Goal: Information Seeking & Learning: Learn about a topic

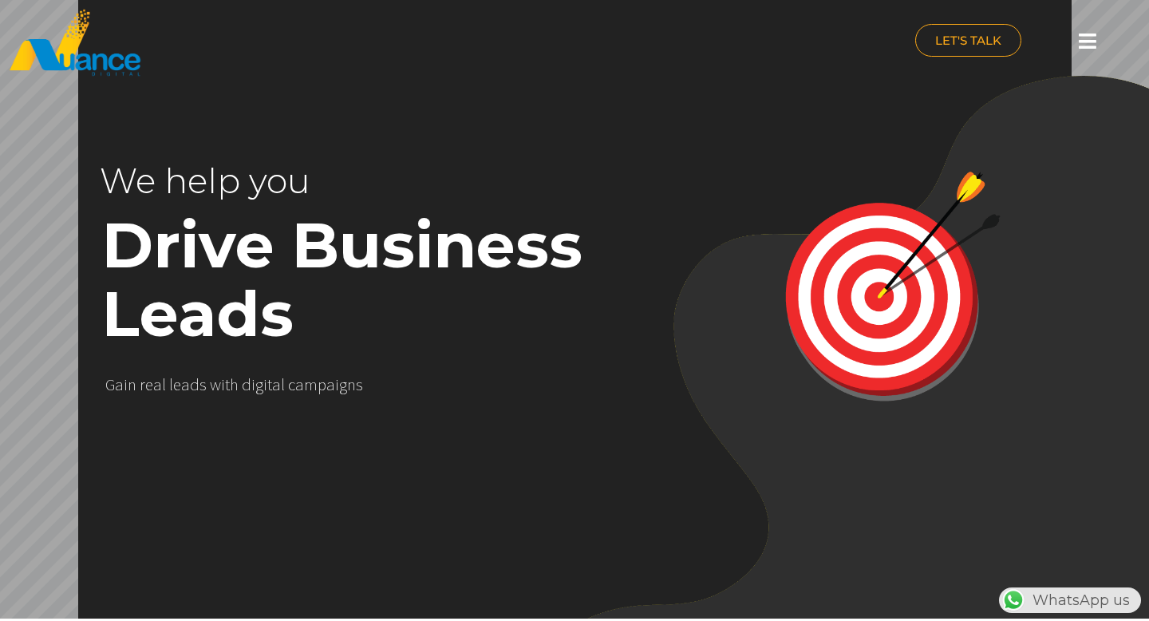
click at [1082, 42] on icon at bounding box center [1088, 41] width 18 height 20
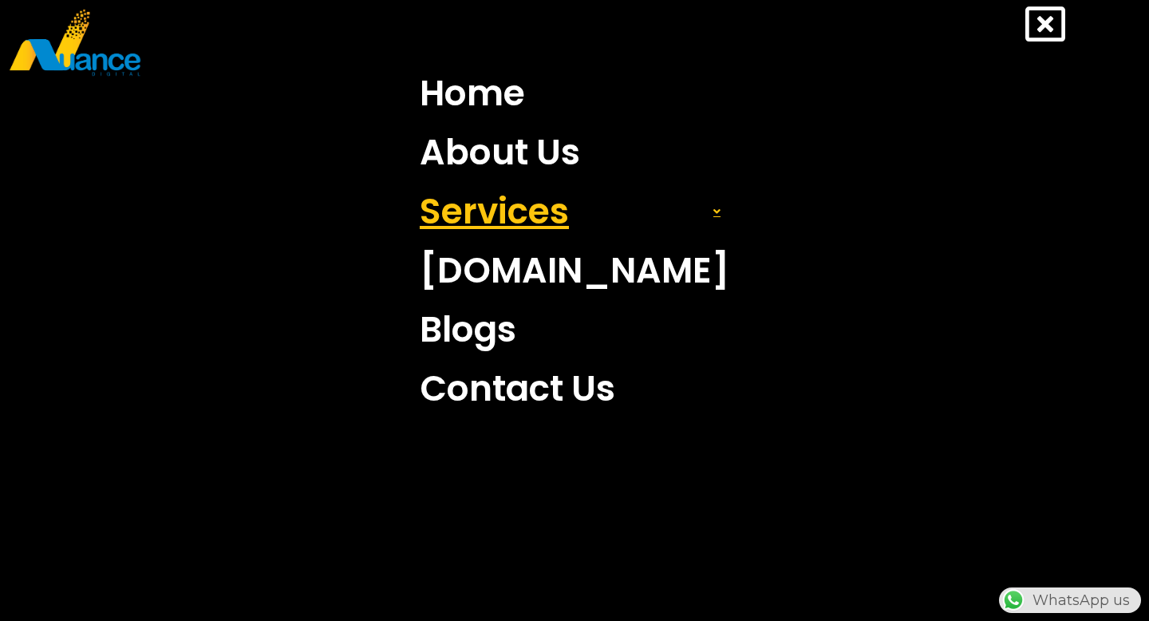
scroll to position [0, 420]
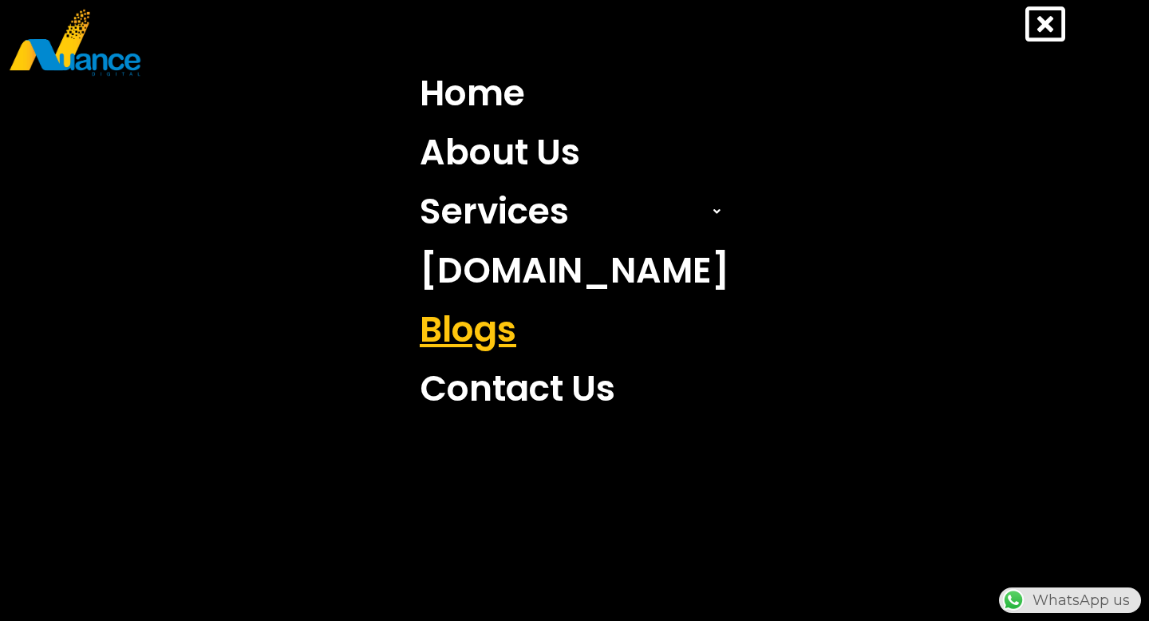
click at [525, 334] on link "Blogs" at bounding box center [575, 329] width 334 height 59
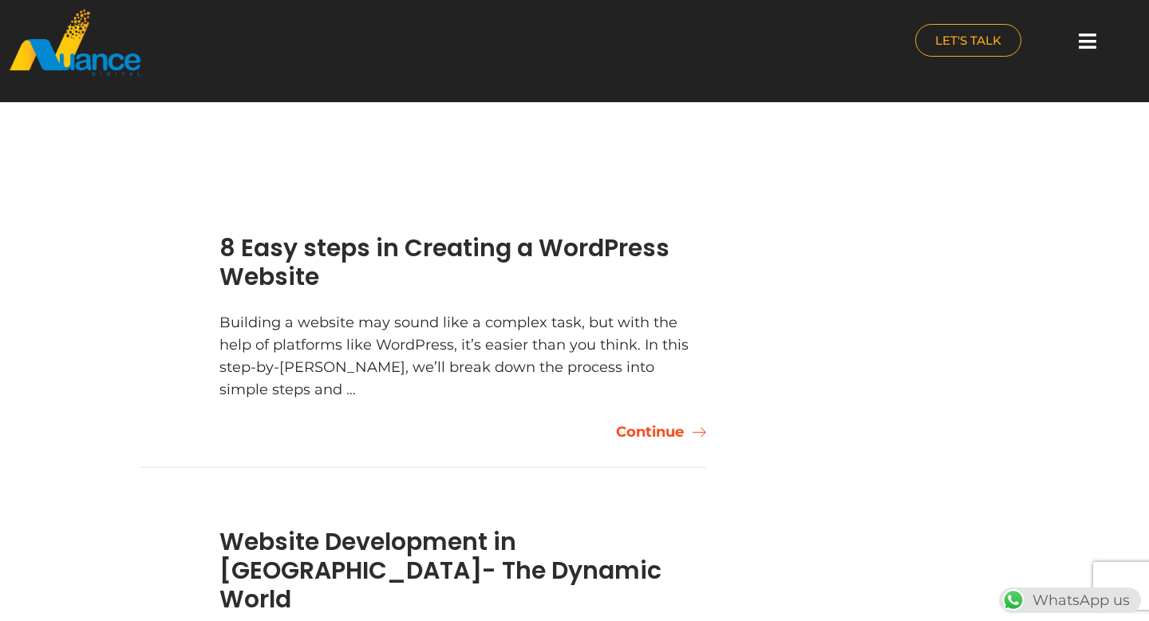
click at [647, 427] on link "Continue" at bounding box center [661, 432] width 90 height 22
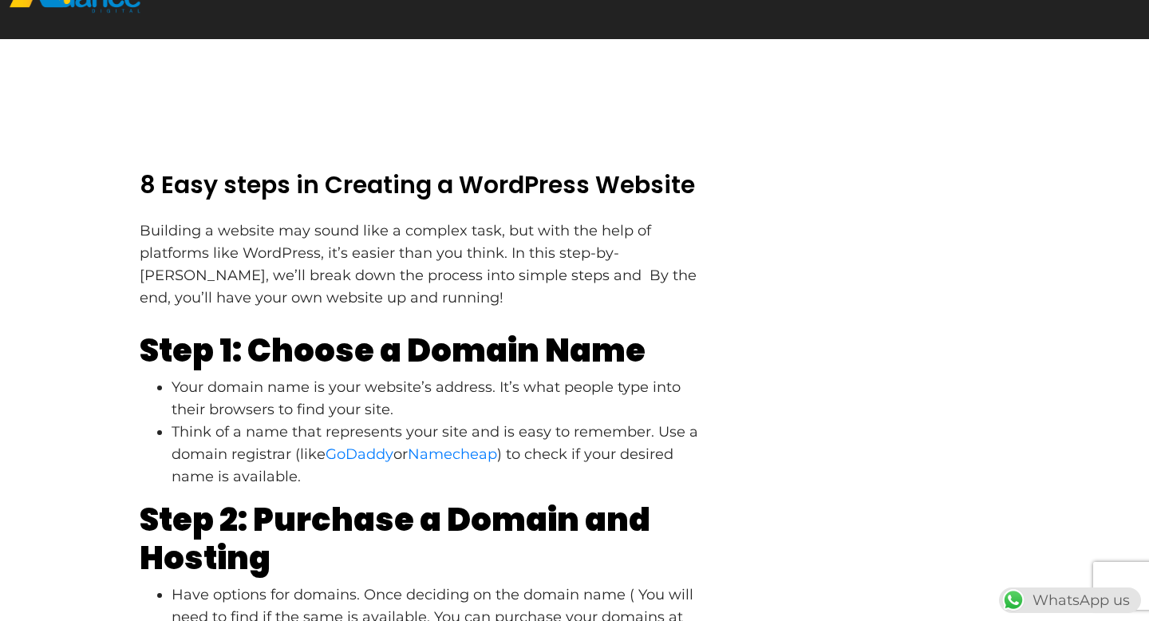
scroll to position [63, 0]
click at [430, 256] on span "Building a website may sound like a complex task, but with the help of platform…" at bounding box center [418, 264] width 557 height 85
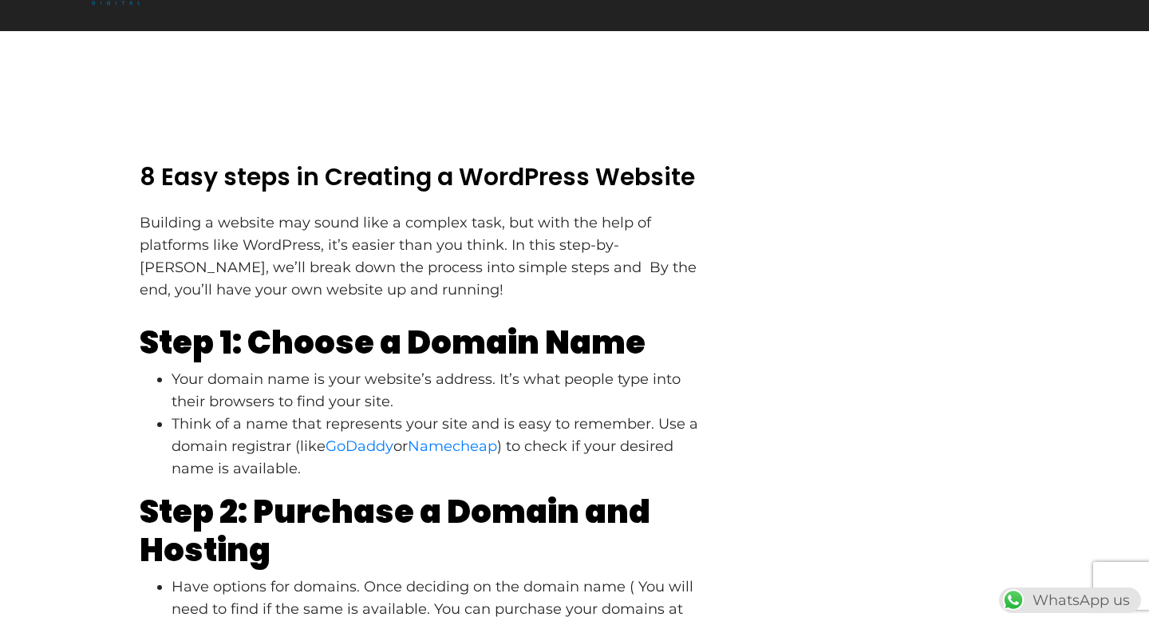
scroll to position [133, 0]
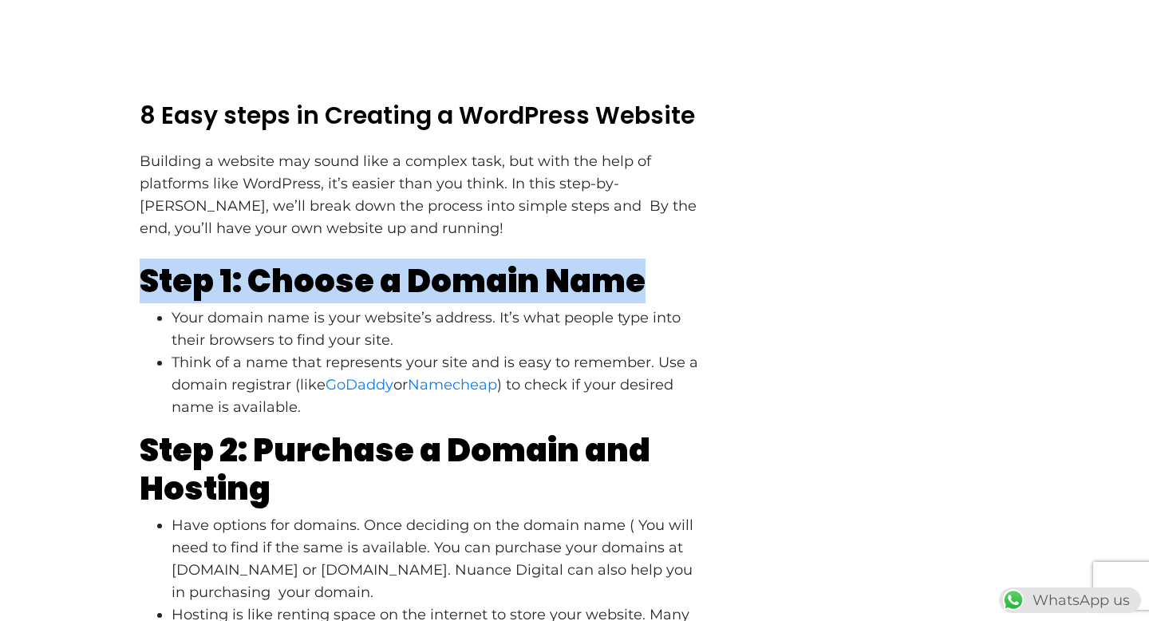
drag, startPoint x: 147, startPoint y: 280, endPoint x: 690, endPoint y: 292, distance: 543.7
click at [690, 292] on h2 "Step 1: Choose a Domain Name" at bounding box center [423, 281] width 567 height 38
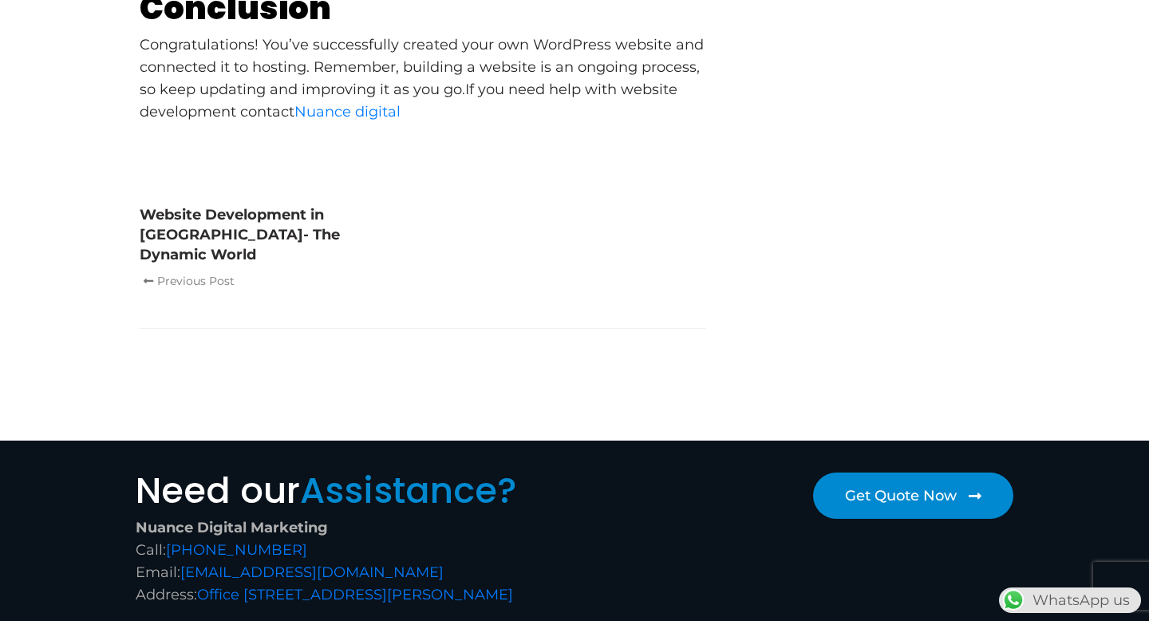
scroll to position [1987, 0]
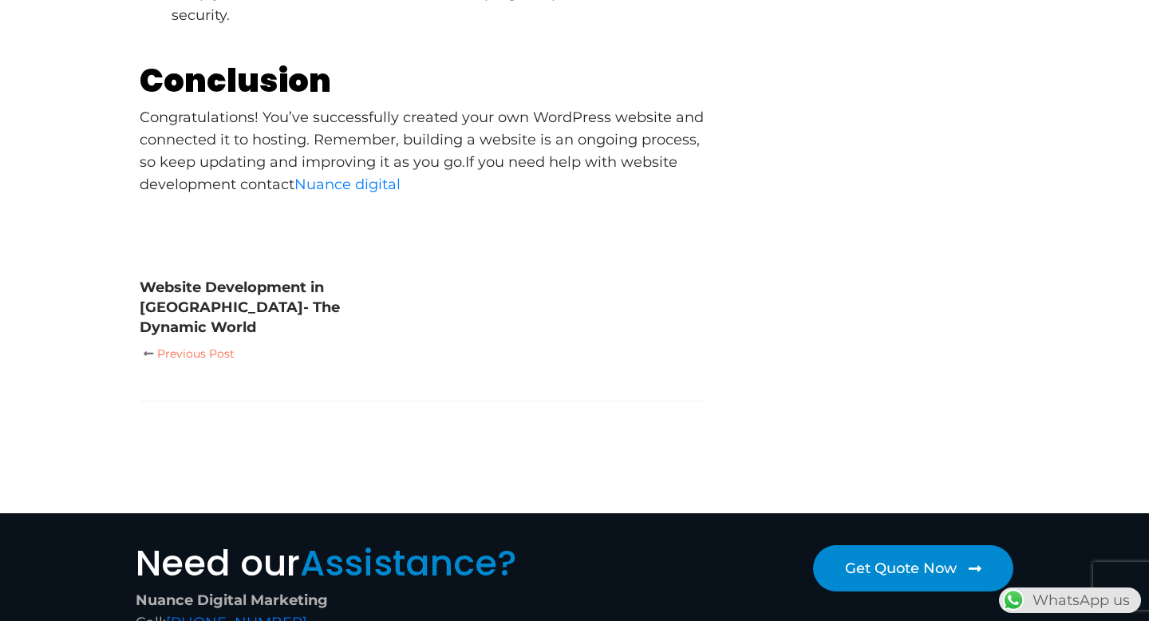
click at [184, 342] on span "Previous Post" at bounding box center [187, 353] width 95 height 22
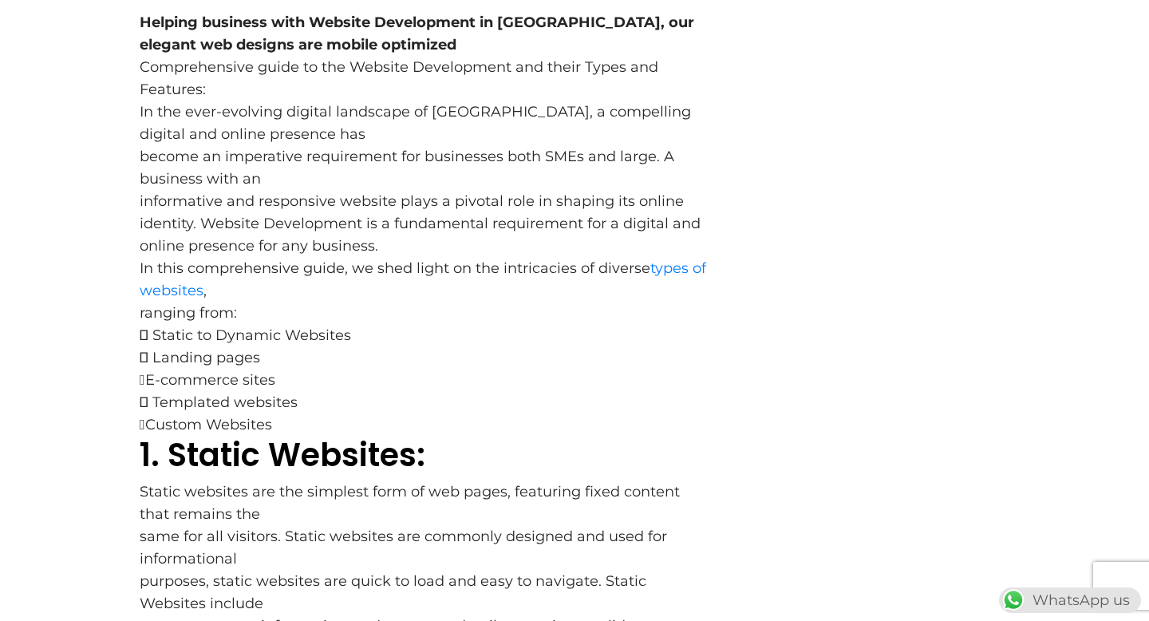
scroll to position [433, 0]
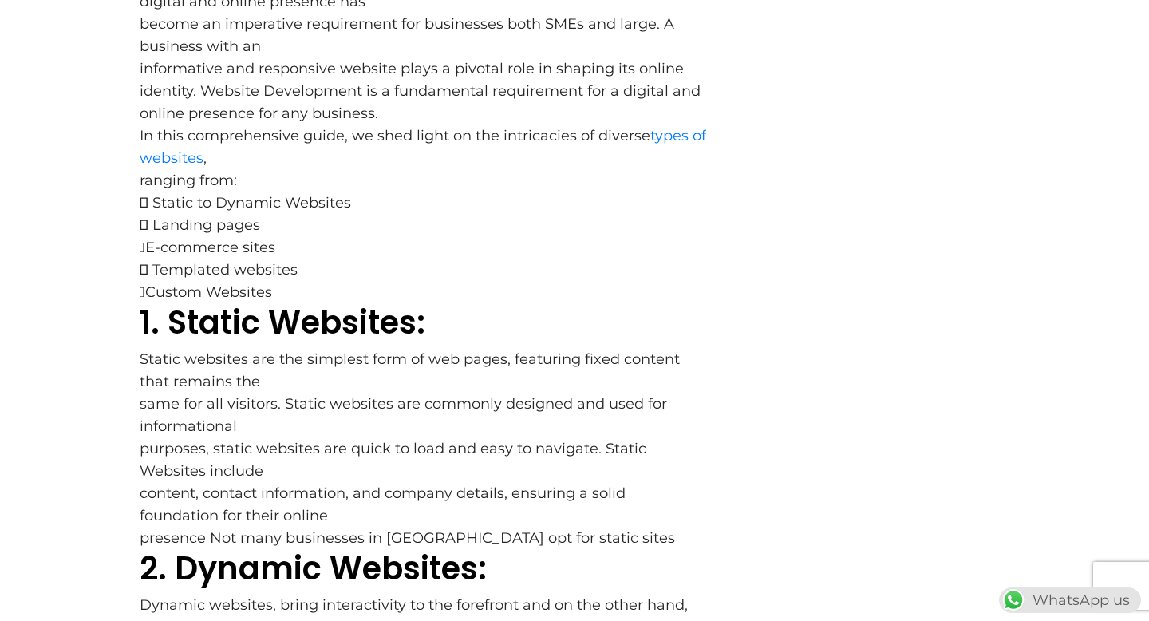
click at [678, 299] on p " Static to Dynamic Websites  Landing pages E-commerce sites  Templated webs…" at bounding box center [423, 248] width 567 height 112
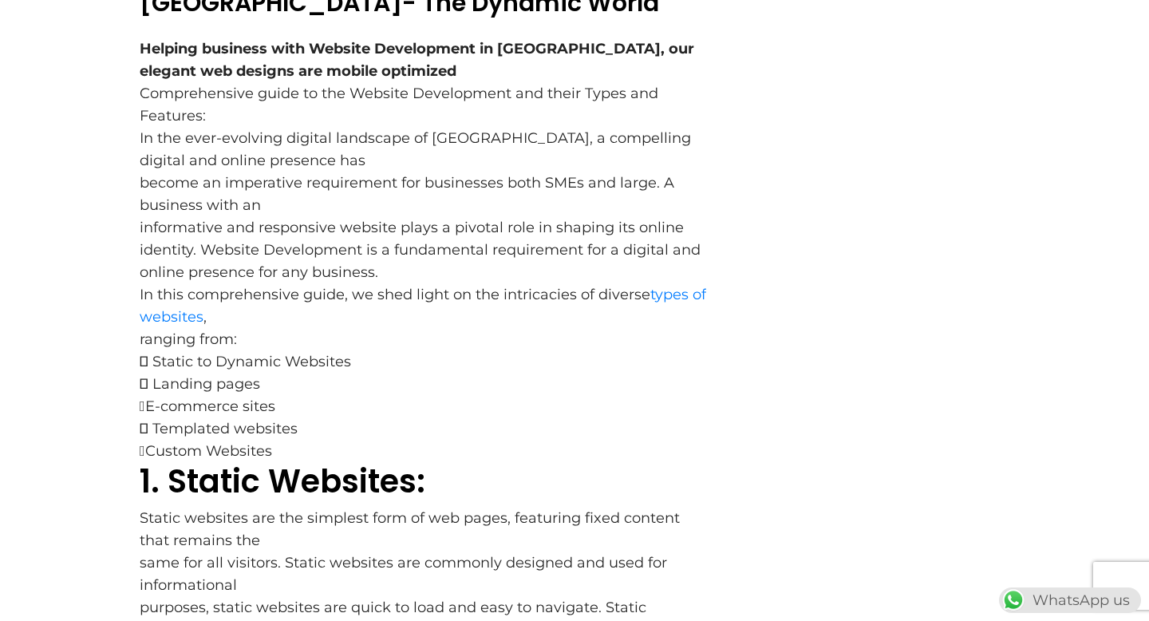
scroll to position [0, 0]
